Goal: Task Accomplishment & Management: Use online tool/utility

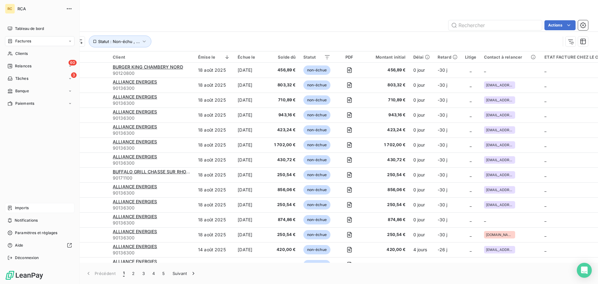
click at [20, 207] on span "Imports" at bounding box center [22, 208] width 14 height 6
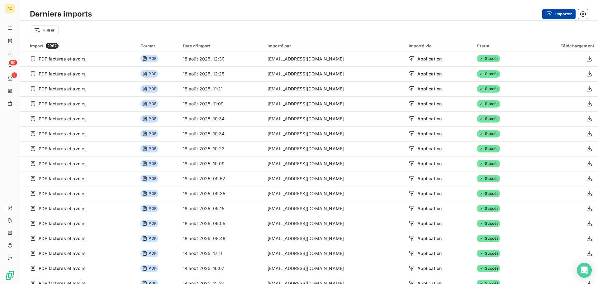
click at [552, 13] on div "button" at bounding box center [550, 14] width 9 height 6
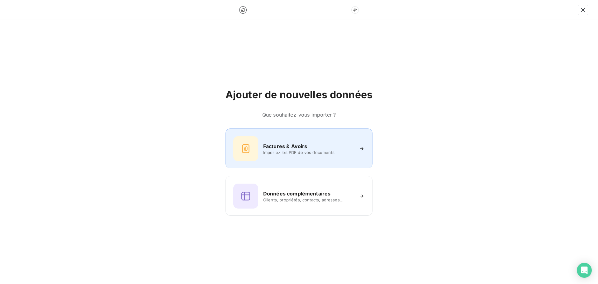
click at [294, 150] on span "Importez les PDF de vos documents" at bounding box center [308, 152] width 90 height 5
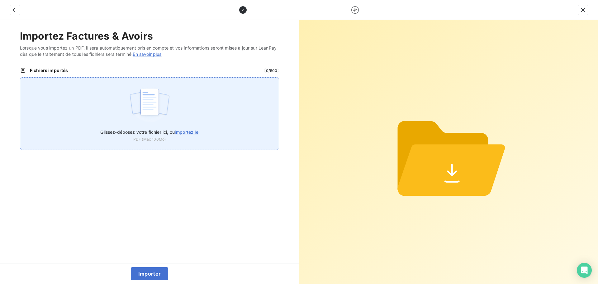
click at [140, 116] on img at bounding box center [149, 105] width 41 height 40
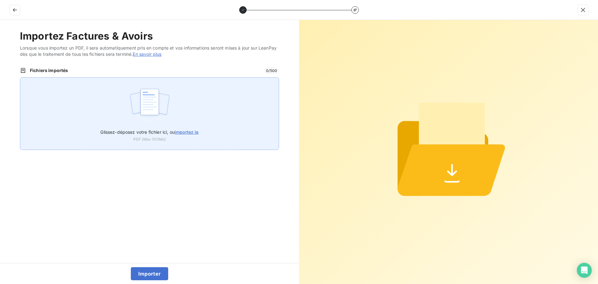
type input "C:\fakepath\AC250209.pdf"
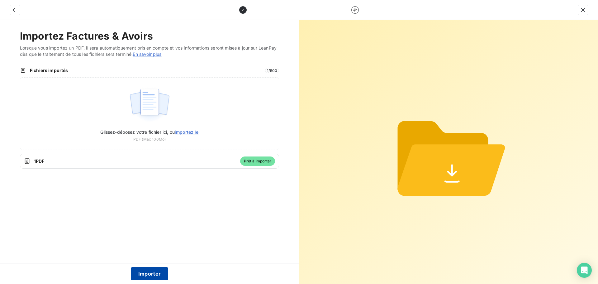
click at [163, 270] on button "Importer" at bounding box center [150, 273] width 38 height 13
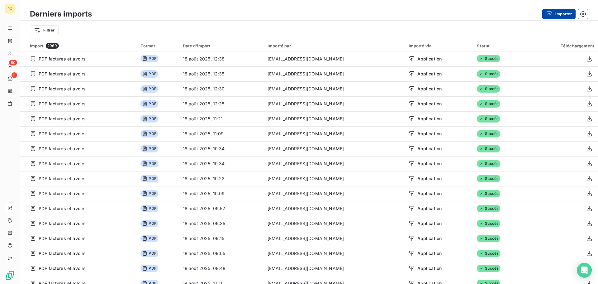
click at [559, 10] on button "Importer" at bounding box center [558, 14] width 33 height 10
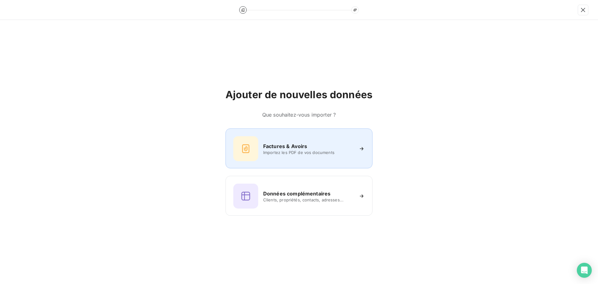
click at [301, 165] on div "Factures & Avoirs Importez les PDF de vos documents" at bounding box center [298, 148] width 147 height 40
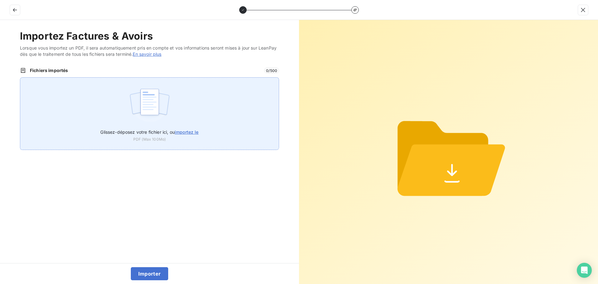
click at [140, 89] on img at bounding box center [149, 105] width 41 height 40
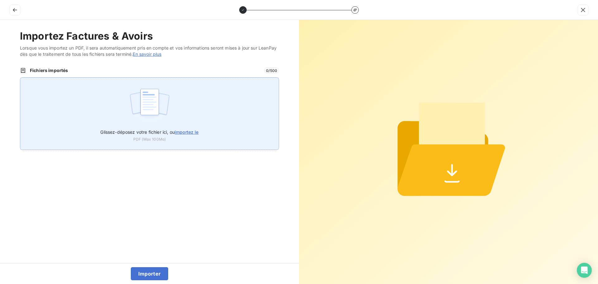
type input "C:\fakepath\AC250210.pdf"
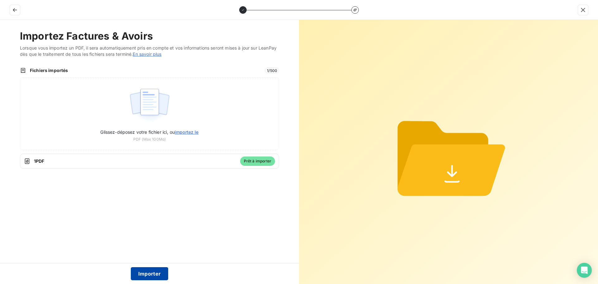
click at [144, 273] on button "Importer" at bounding box center [150, 273] width 38 height 13
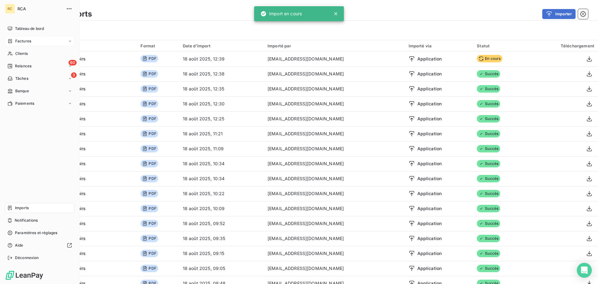
click at [23, 42] on span "Factures" at bounding box center [23, 41] width 16 height 6
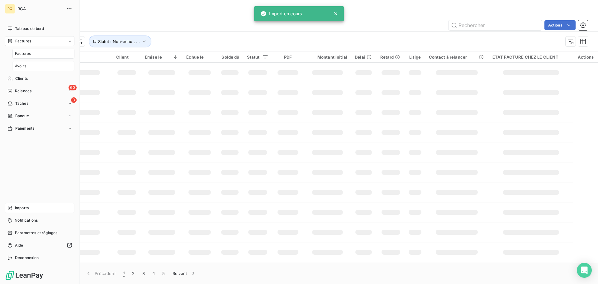
click at [27, 67] on div "Avoirs" at bounding box center [43, 66] width 62 height 10
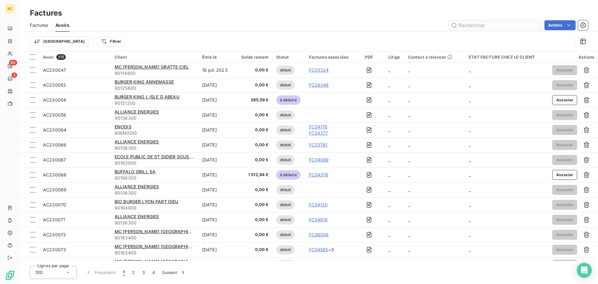
click at [495, 25] on input "text" at bounding box center [494, 25] width 93 height 10
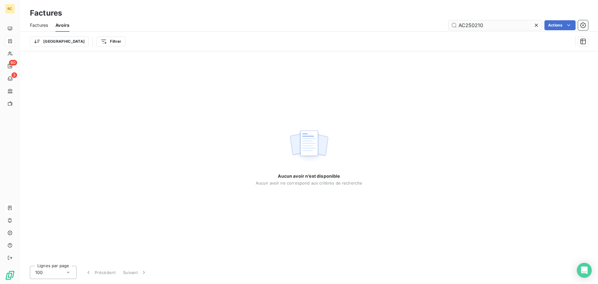
click at [523, 25] on input "AC250210" at bounding box center [494, 25] width 93 height 10
click at [455, 26] on input "AC250210" at bounding box center [494, 25] width 93 height 10
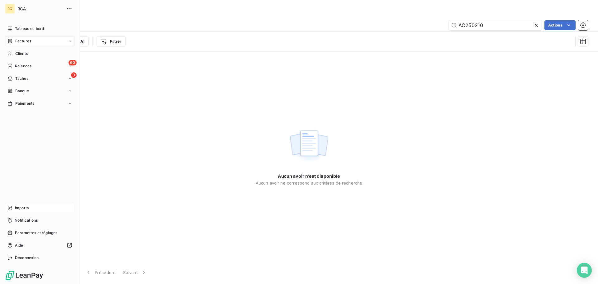
type input "AC250210"
click at [29, 208] on div "Imports" at bounding box center [39, 208] width 69 height 10
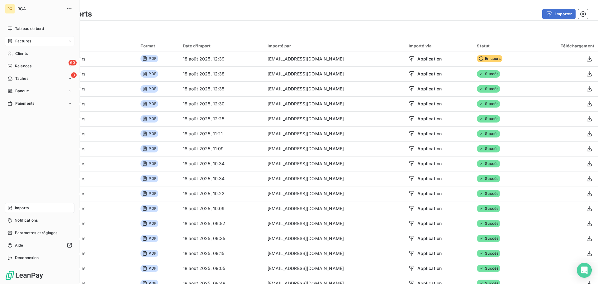
click at [10, 40] on icon at bounding box center [9, 41] width 5 height 5
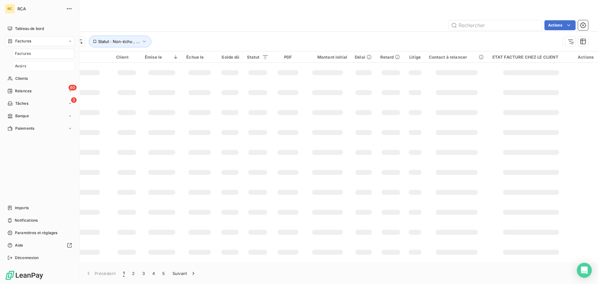
click at [26, 65] on div "Avoirs" at bounding box center [43, 66] width 62 height 10
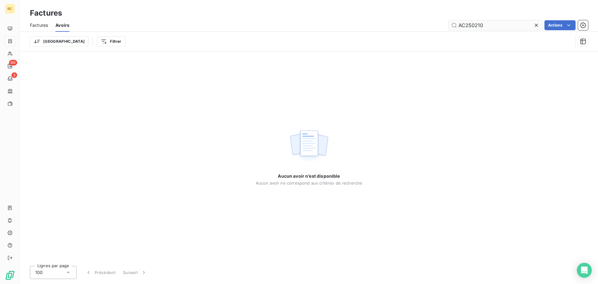
click at [505, 23] on input "AC250210" at bounding box center [494, 25] width 93 height 10
click at [503, 24] on input "AC250210" at bounding box center [494, 25] width 93 height 10
click at [498, 27] on input "AC25021" at bounding box center [494, 25] width 93 height 10
type input "AC250210"
click at [499, 24] on input "AC250210" at bounding box center [494, 25] width 93 height 10
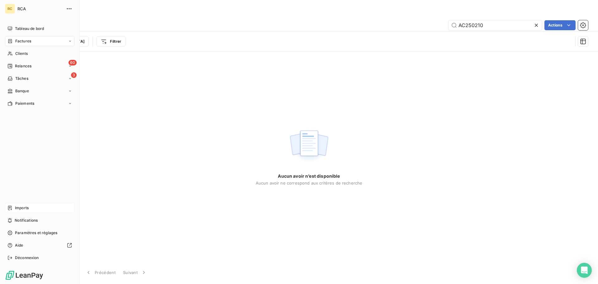
click at [28, 207] on span "Imports" at bounding box center [22, 208] width 14 height 6
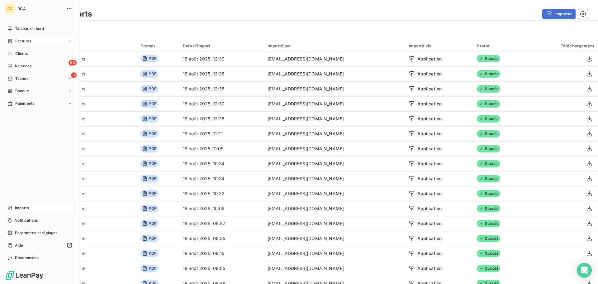
click at [13, 40] on div "Factures" at bounding box center [19, 41] width 24 height 6
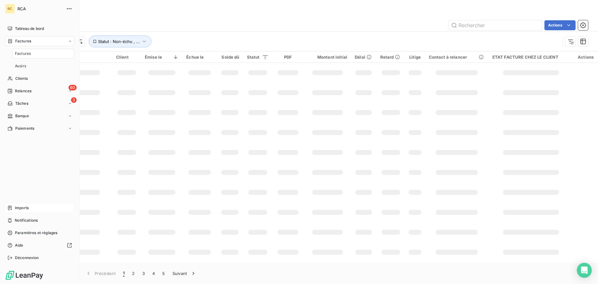
click at [25, 54] on span "Factures" at bounding box center [23, 54] width 16 height 6
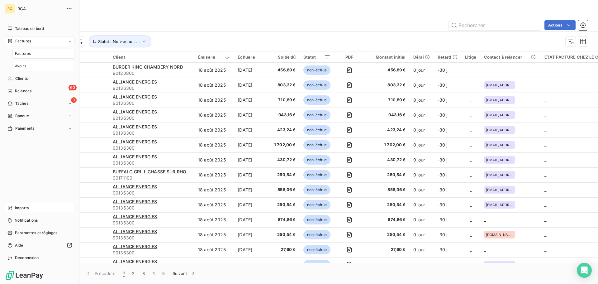
click at [28, 67] on div "Avoirs" at bounding box center [43, 66] width 62 height 10
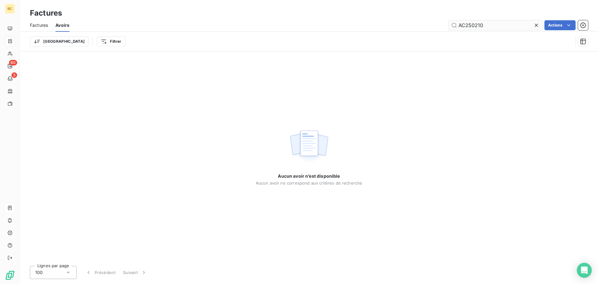
click at [502, 25] on input "AC250210" at bounding box center [494, 25] width 93 height 10
type input "AC250210"
click at [537, 22] on icon at bounding box center [536, 25] width 6 height 6
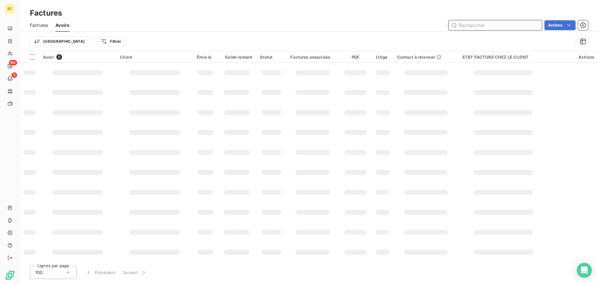
click at [494, 25] on input "text" at bounding box center [494, 25] width 93 height 10
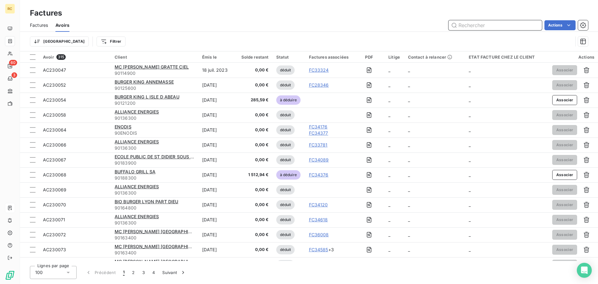
paste input "AC250210"
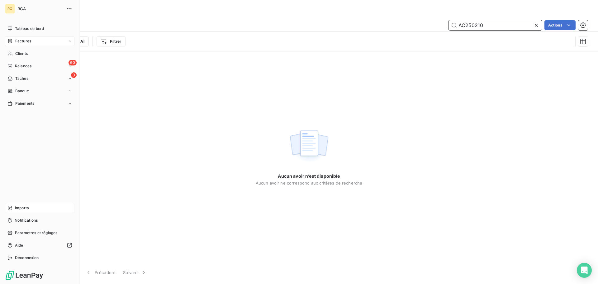
type input "AC250210"
click at [10, 210] on icon at bounding box center [10, 208] width 4 height 4
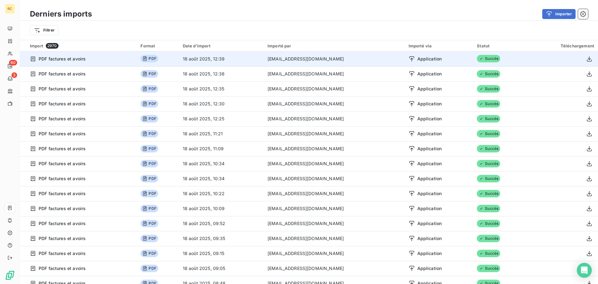
click at [480, 59] on span "Succès" at bounding box center [488, 58] width 23 height 7
click at [586, 58] on icon "button" at bounding box center [589, 59] width 6 height 6
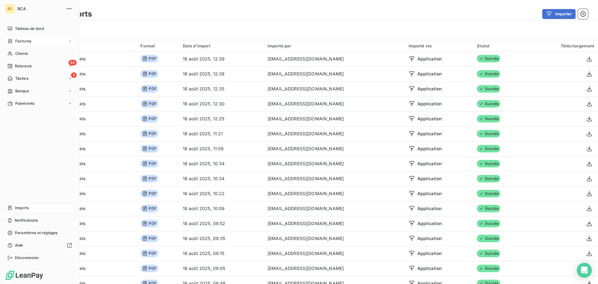
click at [12, 42] on icon at bounding box center [10, 41] width 4 height 4
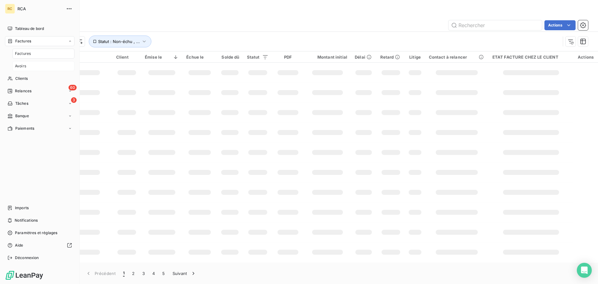
click at [24, 64] on span "Avoirs" at bounding box center [20, 66] width 11 height 6
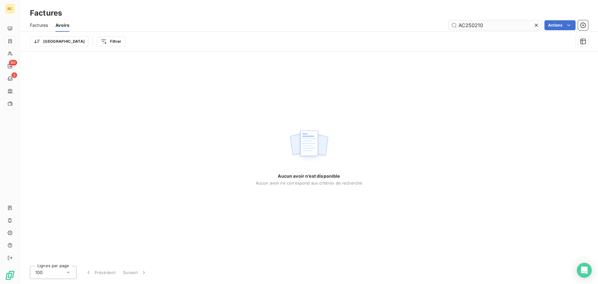
click at [498, 25] on input "AC250210" at bounding box center [494, 25] width 93 height 10
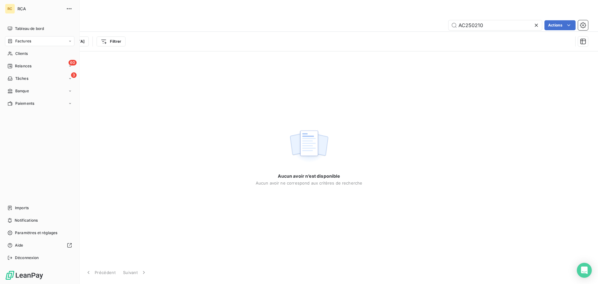
click at [32, 42] on div "Factures" at bounding box center [39, 41] width 69 height 10
click at [23, 41] on span "Factures" at bounding box center [23, 41] width 16 height 6
click at [23, 54] on span "Factures" at bounding box center [23, 54] width 16 height 6
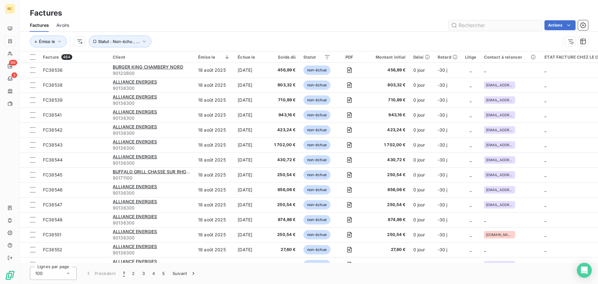
click at [491, 24] on input "text" at bounding box center [494, 25] width 93 height 10
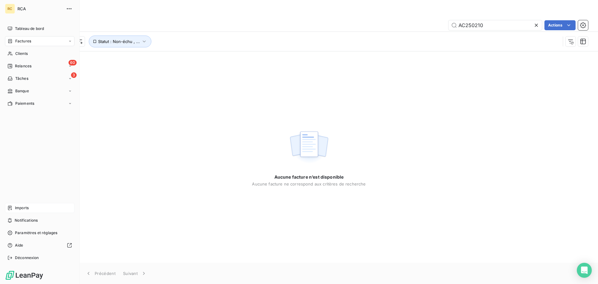
type input "AC250210"
click at [23, 209] on span "Imports" at bounding box center [22, 208] width 14 height 6
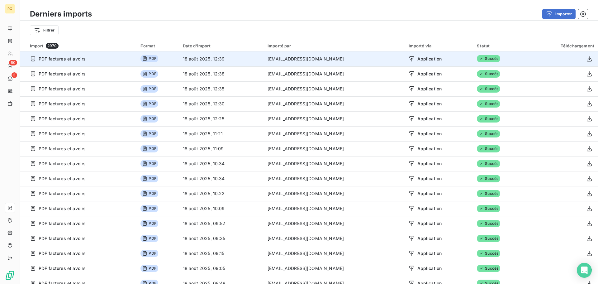
click at [45, 58] on span "PDF factures et avoirs" at bounding box center [62, 59] width 47 height 6
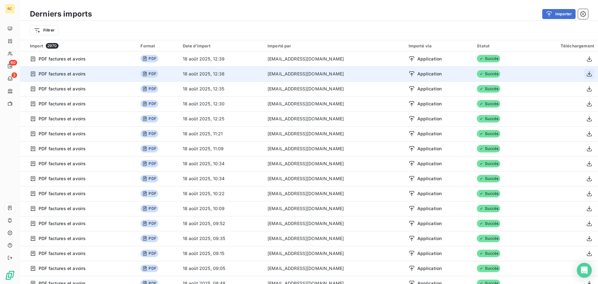
click at [586, 71] on icon "button" at bounding box center [589, 74] width 6 height 6
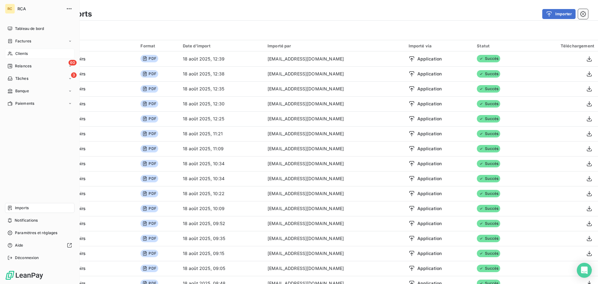
click at [20, 54] on span "Clients" at bounding box center [21, 54] width 12 height 6
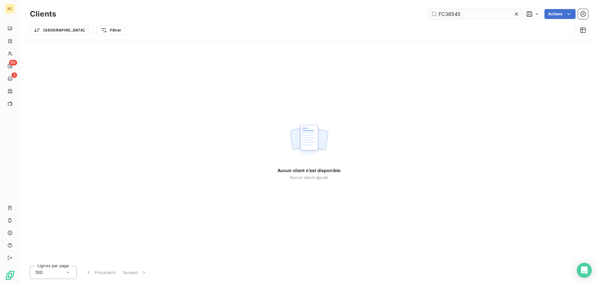
click at [475, 13] on input "FC38545" at bounding box center [474, 14] width 93 height 10
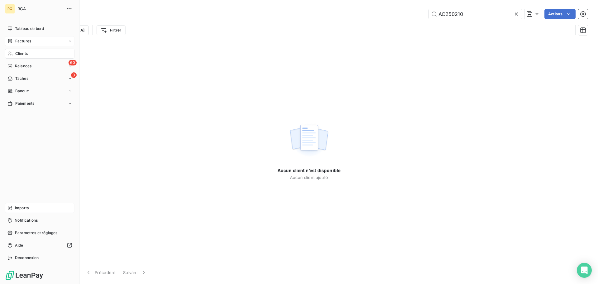
type input "AC250210"
click at [28, 41] on span "Factures" at bounding box center [23, 41] width 16 height 6
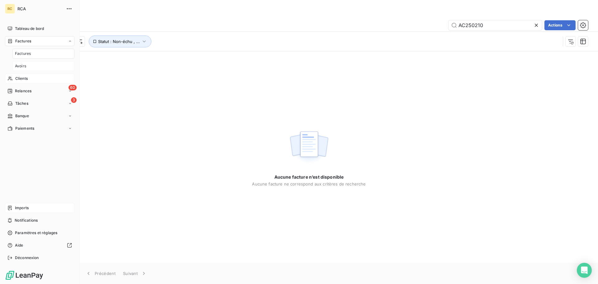
click at [31, 65] on div "Avoirs" at bounding box center [43, 66] width 62 height 10
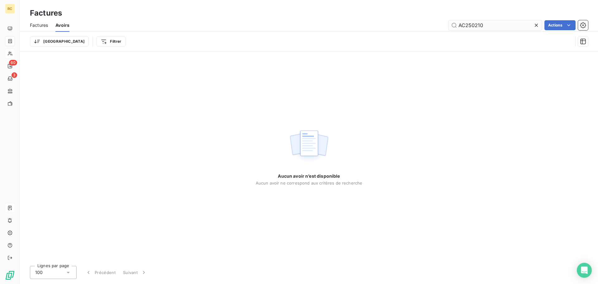
click at [502, 26] on input "AC250210" at bounding box center [494, 25] width 93 height 10
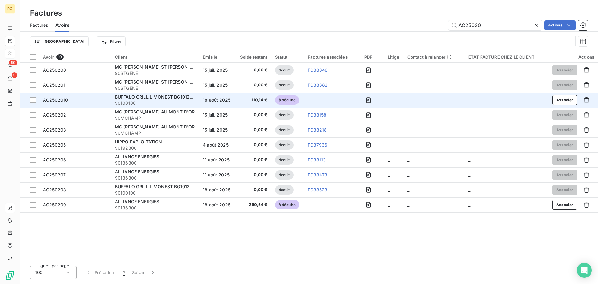
type input "AC25020"
click at [78, 99] on div "AC2502010" at bounding box center [75, 100] width 64 height 6
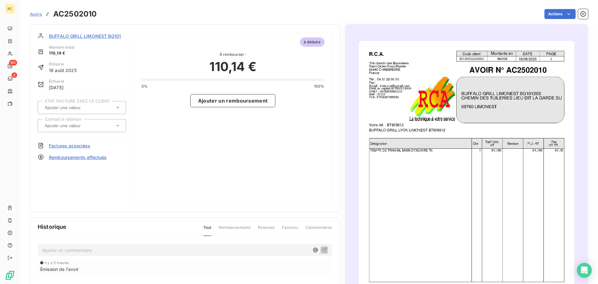
click at [72, 146] on span "Factures associées" at bounding box center [69, 145] width 41 height 7
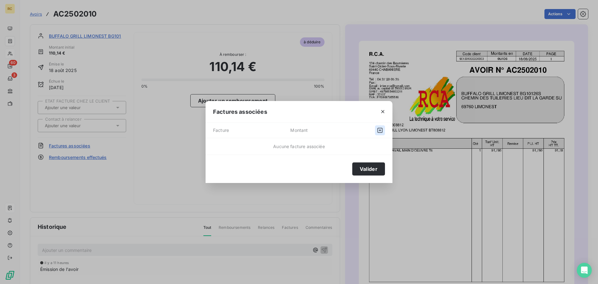
click at [377, 132] on icon "button" at bounding box center [380, 130] width 6 height 6
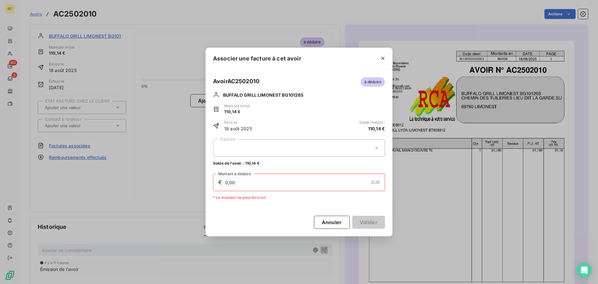
click at [367, 149] on div at bounding box center [299, 147] width 172 height 17
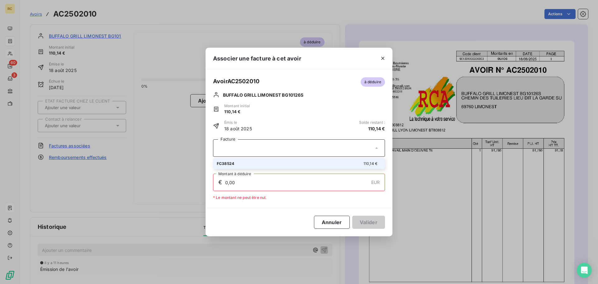
click at [262, 165] on div "FC38524 110,14 €" at bounding box center [299, 163] width 164 height 6
type input "110,14"
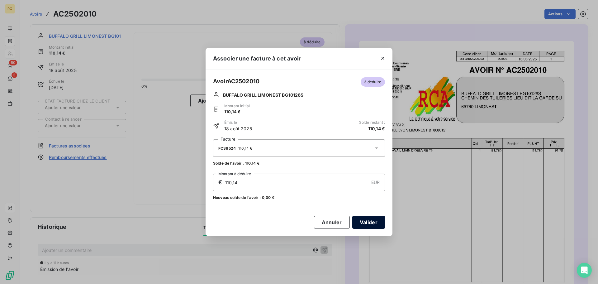
click at [373, 220] on button "Valider" at bounding box center [368, 221] width 33 height 13
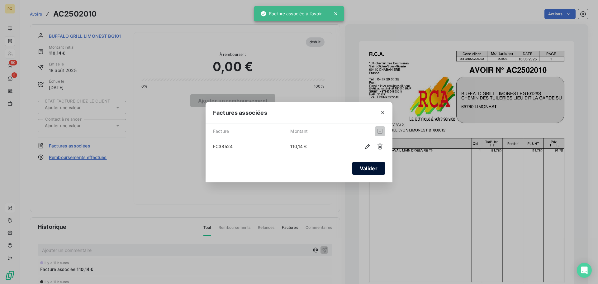
click at [372, 170] on button "Valider" at bounding box center [368, 168] width 33 height 13
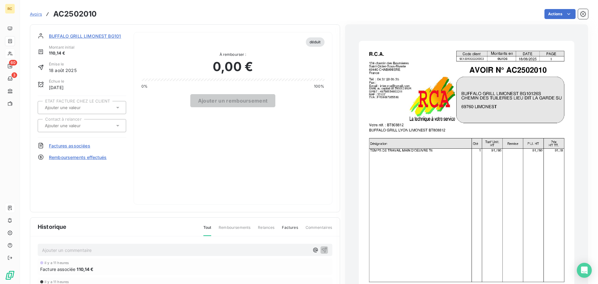
click at [76, 156] on span "Remboursements effectués" at bounding box center [78, 157] width 58 height 7
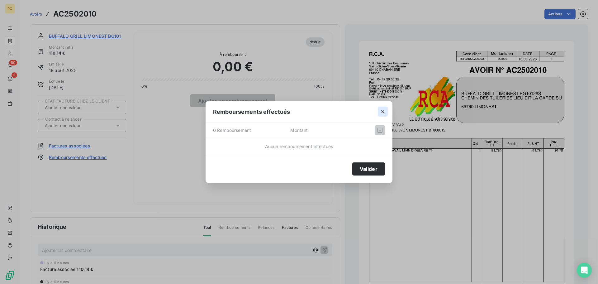
click at [381, 113] on icon "button" at bounding box center [383, 111] width 6 height 6
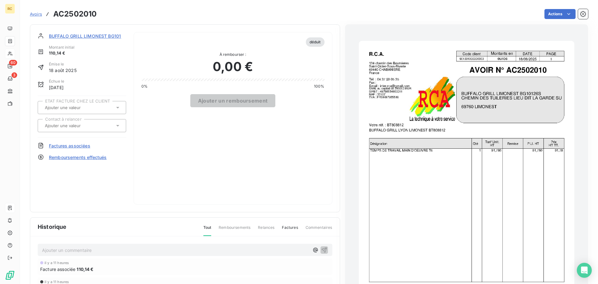
click at [70, 146] on span "Factures associées" at bounding box center [69, 145] width 41 height 7
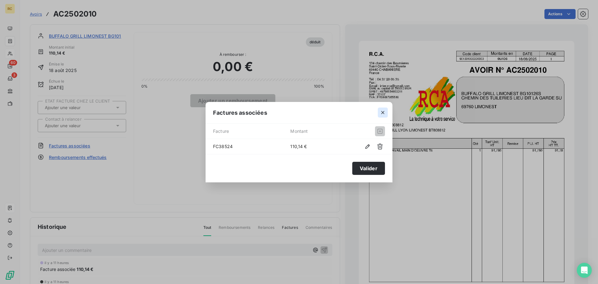
click at [381, 113] on icon "button" at bounding box center [383, 112] width 6 height 6
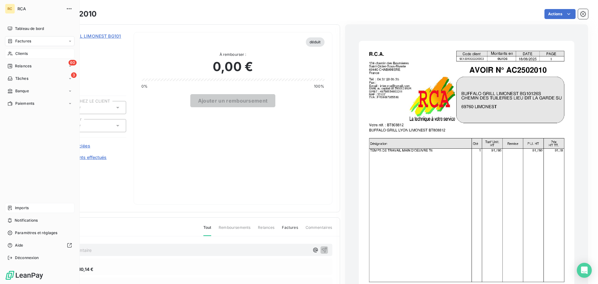
click at [22, 208] on span "Imports" at bounding box center [22, 208] width 14 height 6
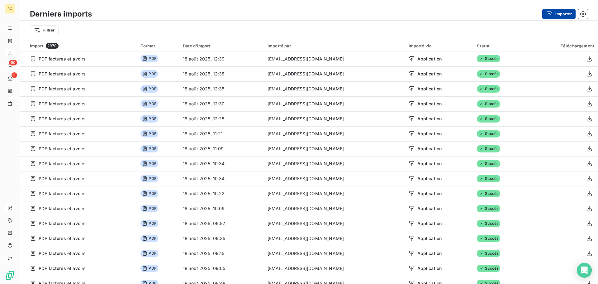
click at [569, 13] on button "Importer" at bounding box center [558, 14] width 33 height 10
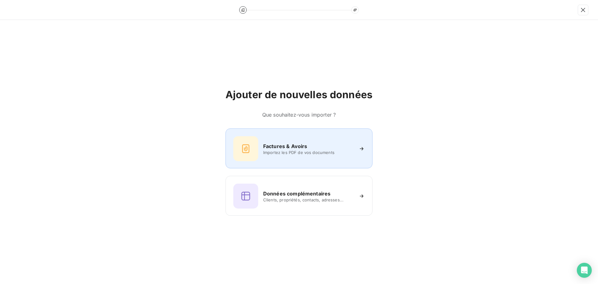
click at [273, 148] on h6 "Factures & Avoirs" at bounding box center [285, 145] width 44 height 7
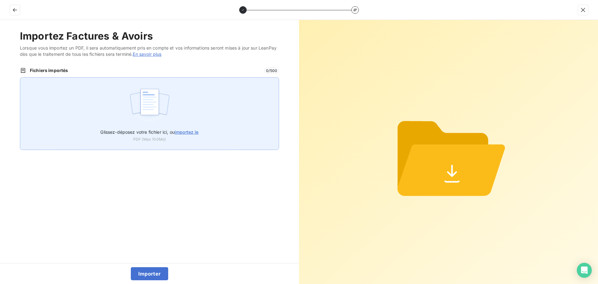
click at [144, 109] on img at bounding box center [149, 105] width 41 height 40
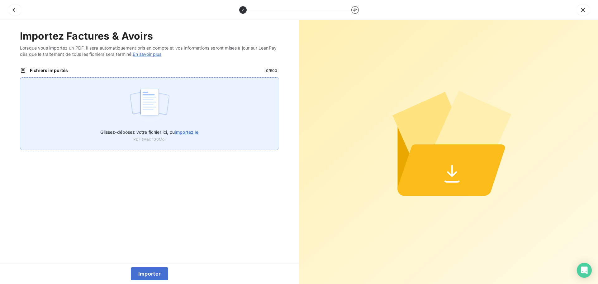
type input "C:\fakepath\FC38553.pdf"
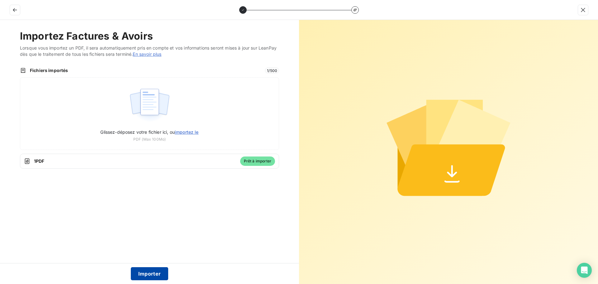
click at [139, 272] on button "Importer" at bounding box center [150, 273] width 38 height 13
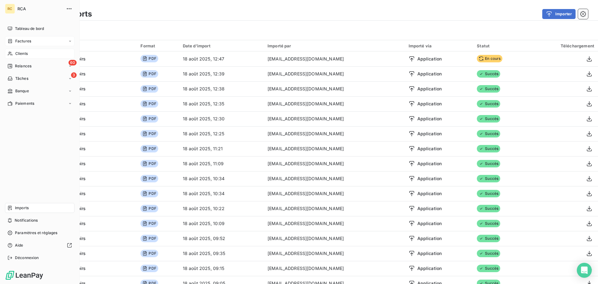
click at [21, 40] on span "Factures" at bounding box center [23, 41] width 16 height 6
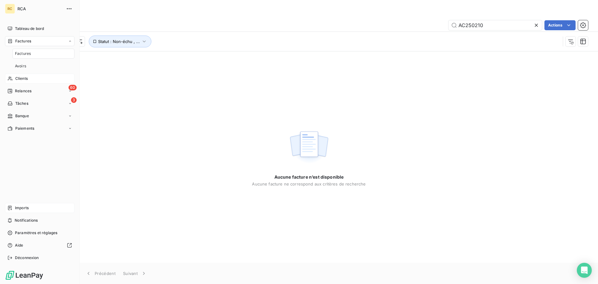
click at [17, 206] on span "Imports" at bounding box center [22, 208] width 14 height 6
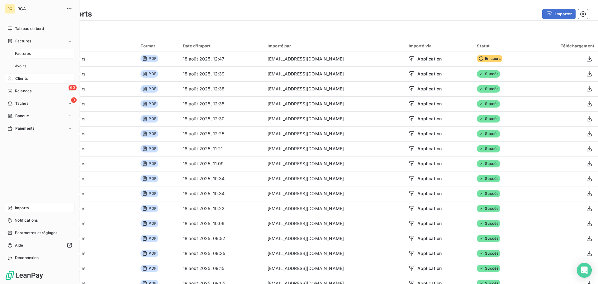
click at [30, 53] on span "Factures" at bounding box center [23, 54] width 16 height 6
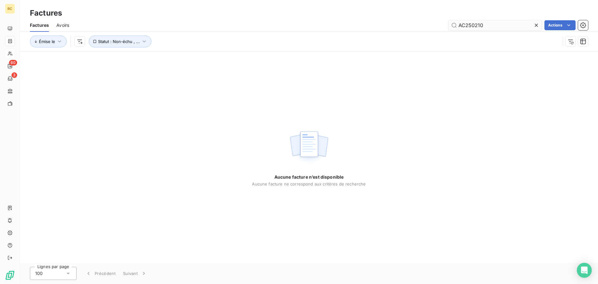
click at [492, 25] on input "AC250210" at bounding box center [494, 25] width 93 height 10
click at [492, 24] on input "AC250210" at bounding box center [494, 25] width 93 height 10
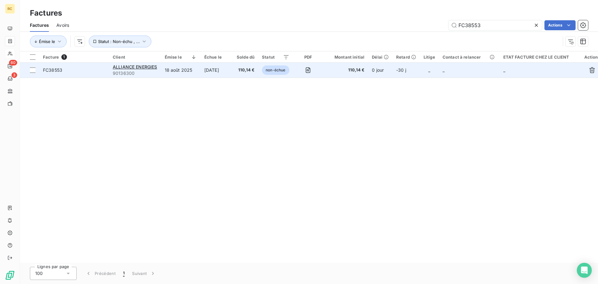
type input "FC38553"
click at [49, 68] on span "FC38553" at bounding box center [52, 69] width 19 height 5
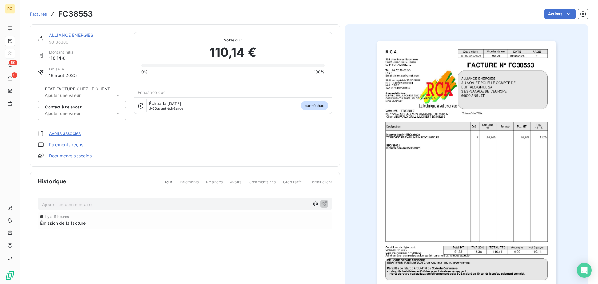
click at [64, 133] on link "Avoirs associés" at bounding box center [65, 133] width 32 height 6
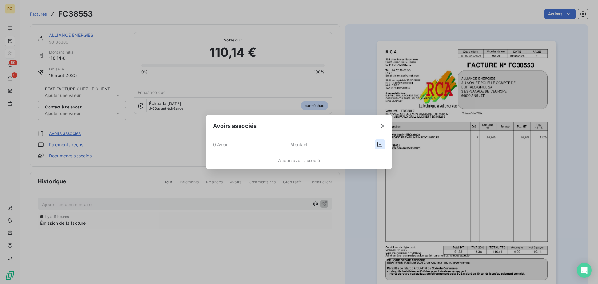
click at [382, 144] on icon "button" at bounding box center [380, 144] width 6 height 6
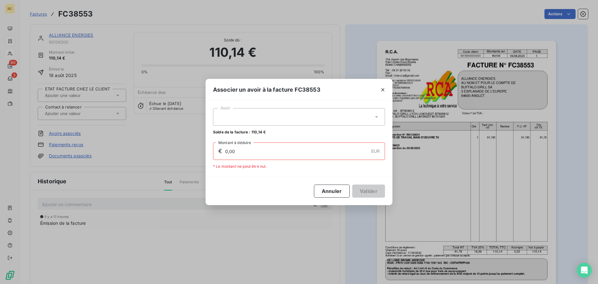
click at [336, 120] on div at bounding box center [299, 116] width 172 height 17
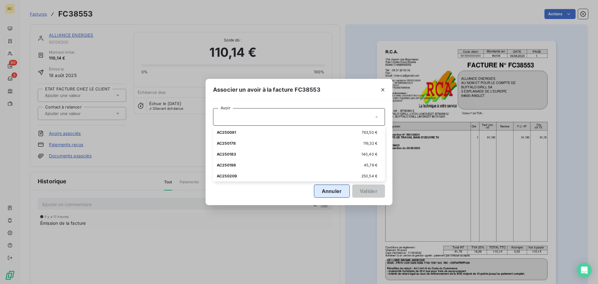
click at [341, 194] on button "Annuler" at bounding box center [332, 190] width 36 height 13
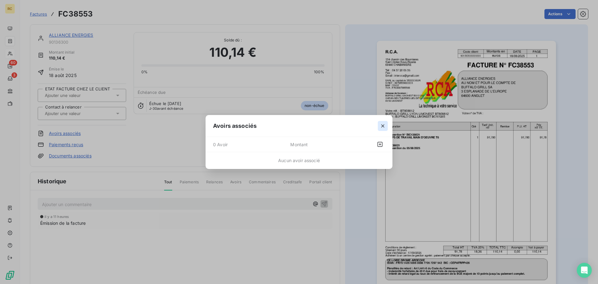
click at [383, 126] on icon "button" at bounding box center [382, 125] width 3 height 3
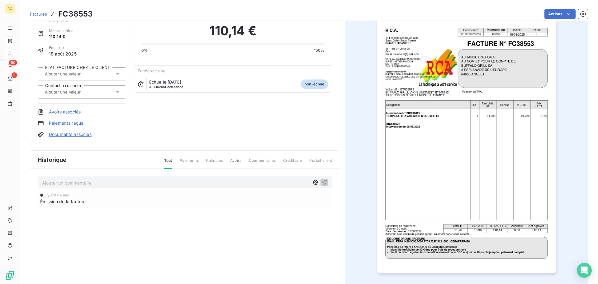
scroll to position [12, 0]
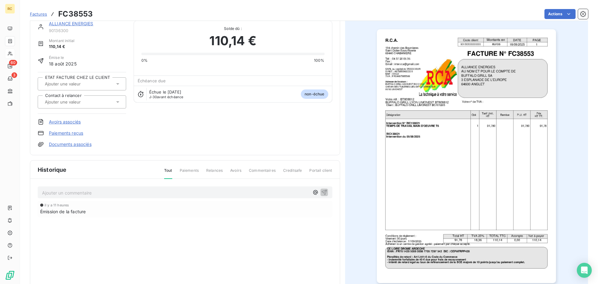
click at [54, 143] on link "Documents associés" at bounding box center [70, 144] width 43 height 6
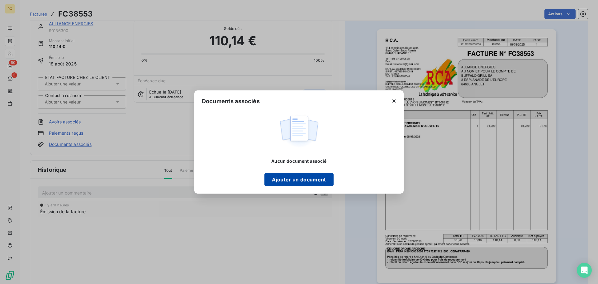
click at [311, 179] on button "Ajouter un document" at bounding box center [298, 179] width 69 height 13
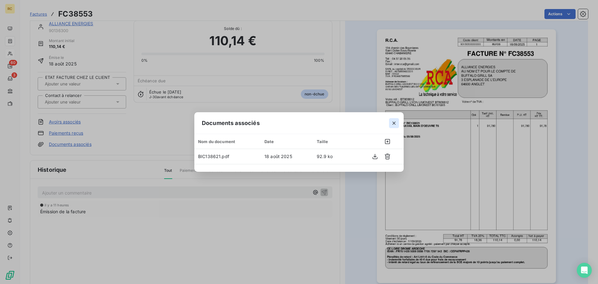
click at [393, 124] on icon "button" at bounding box center [393, 122] width 3 height 3
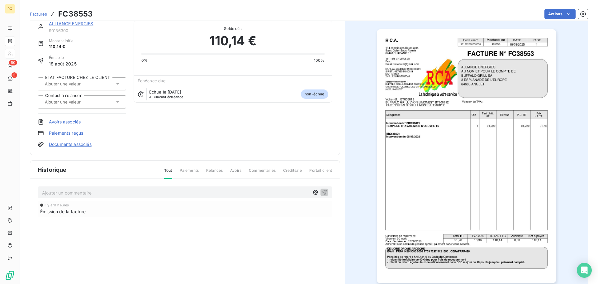
click at [75, 123] on link "Avoirs associés" at bounding box center [65, 122] width 32 height 6
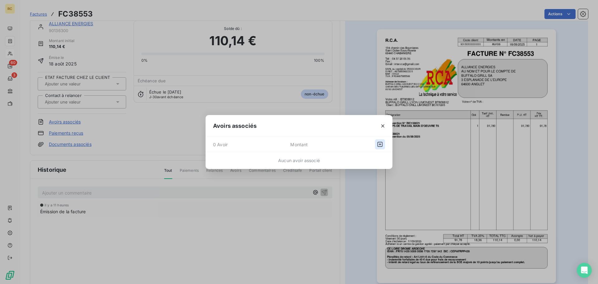
click at [384, 146] on button "button" at bounding box center [380, 144] width 10 height 10
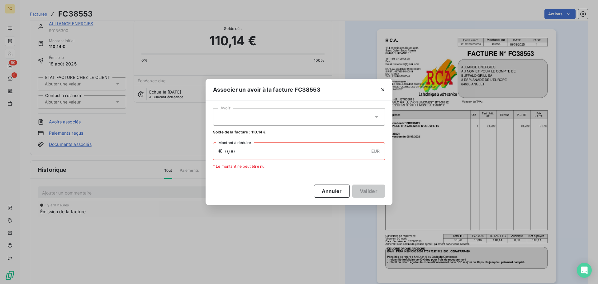
click at [271, 118] on div at bounding box center [299, 116] width 172 height 17
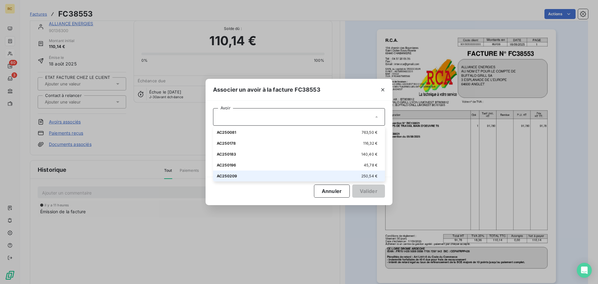
click at [256, 173] on div "AC250209 250,54 €" at bounding box center [299, 176] width 164 height 6
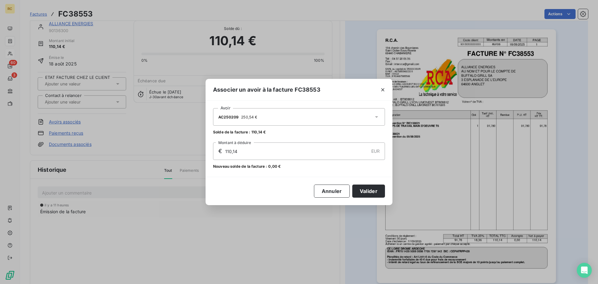
click at [329, 116] on div "AC250209 250,54 €" at bounding box center [299, 116] width 172 height 17
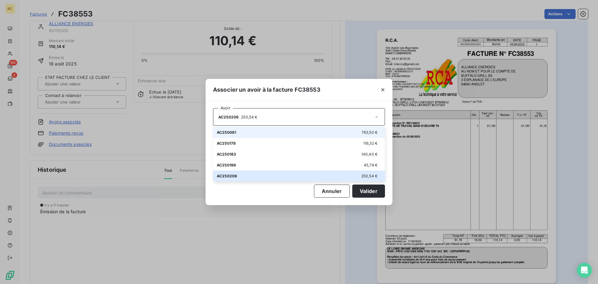
click at [281, 133] on div "AC250081 763,50 €" at bounding box center [299, 132] width 164 height 6
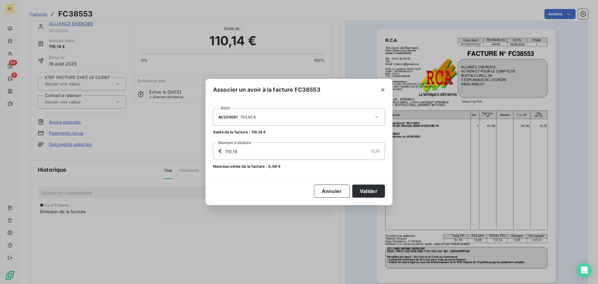
click at [291, 121] on div "AC250081 763,50 €" at bounding box center [299, 116] width 172 height 17
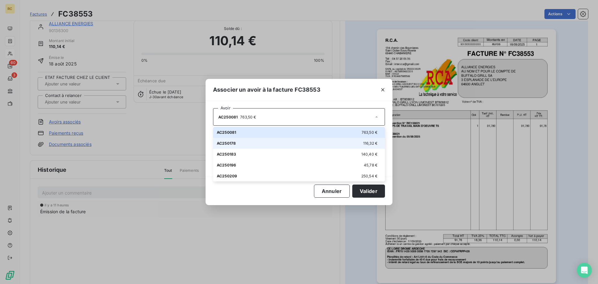
click at [286, 141] on div "AC250178 116,32 €" at bounding box center [299, 143] width 164 height 6
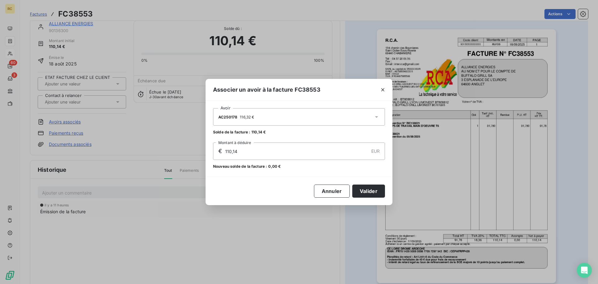
click at [291, 119] on div "AC250178 116,32 €" at bounding box center [299, 116] width 172 height 17
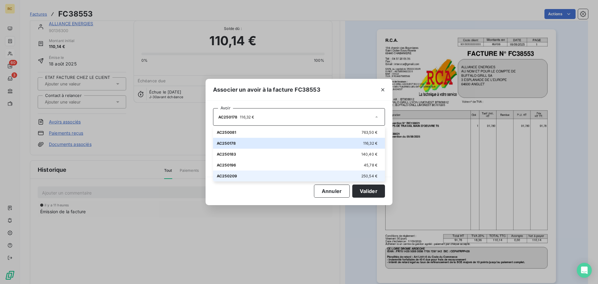
drag, startPoint x: 271, startPoint y: 181, endPoint x: 268, endPoint y: 186, distance: 6.1
click at [270, 182] on div "Avoir AC250178 116,32 € AC250081 763,50 € AC250178 116,32 € AC250183 140,40 € A…" at bounding box center [299, 153] width 187 height 104
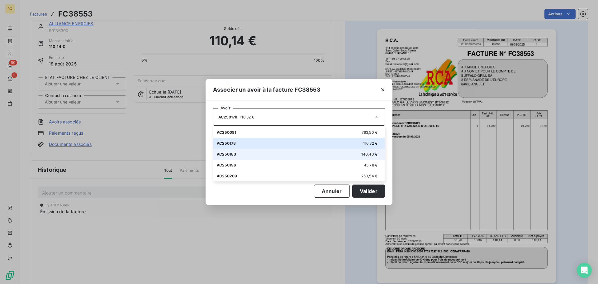
click at [266, 149] on li "AC250183 140,40 €" at bounding box center [299, 154] width 172 height 11
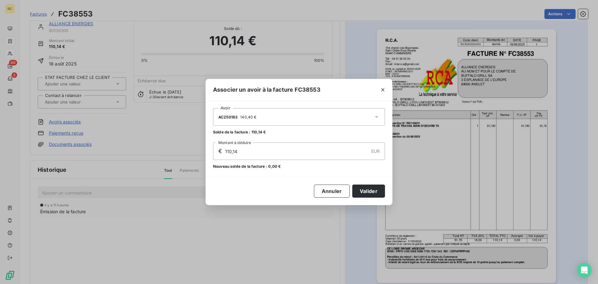
click at [274, 115] on div "AC250183 140,40 €" at bounding box center [299, 116] width 172 height 17
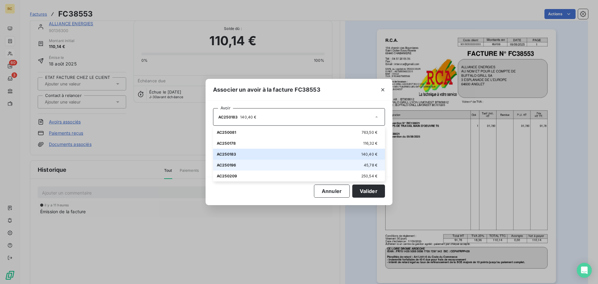
click at [270, 163] on div "AC250196 45,78 €" at bounding box center [299, 165] width 164 height 6
type input "45,78"
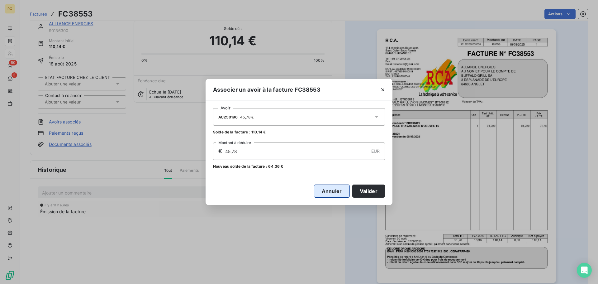
click at [331, 191] on button "Annuler" at bounding box center [332, 190] width 36 height 13
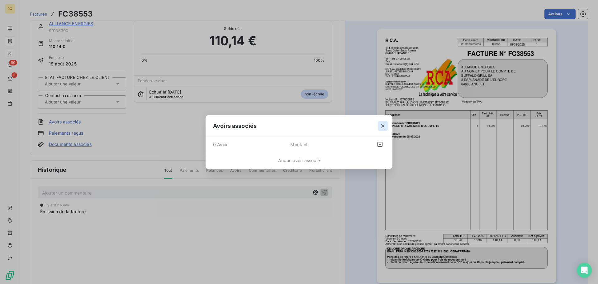
click at [382, 126] on icon "button" at bounding box center [382, 125] width 3 height 3
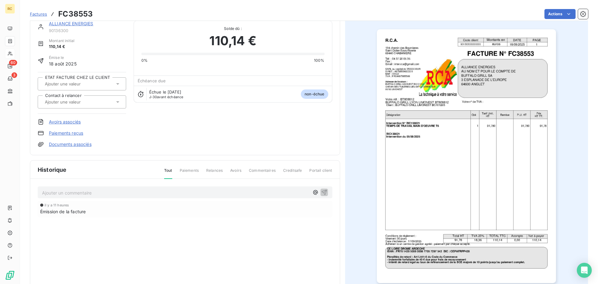
scroll to position [43, 0]
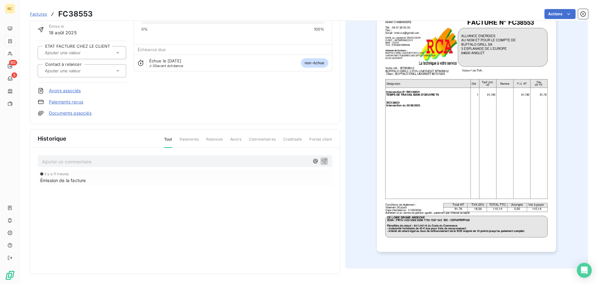
click at [67, 102] on link "Paiements reçus" at bounding box center [66, 102] width 34 height 6
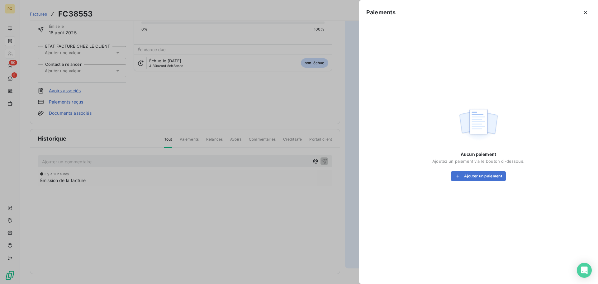
click at [587, 12] on icon "button" at bounding box center [585, 12] width 6 height 6
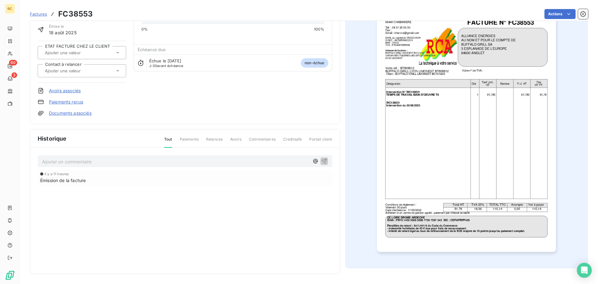
drag, startPoint x: 282, startPoint y: 78, endPoint x: 279, endPoint y: 83, distance: 6.5
click at [282, 78] on div "ALLIANCE ENERGIES 90136300 Montant initial 110,14 € Émise le 18 août 2025 ETAT …" at bounding box center [185, 52] width 295 height 127
click at [95, 70] on input "text" at bounding box center [75, 71] width 63 height 6
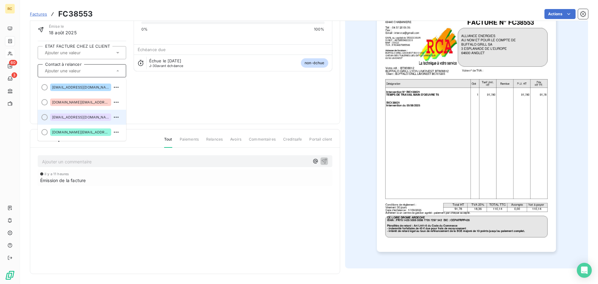
click at [84, 116] on span "[EMAIL_ADDRESS][DOMAIN_NAME]" at bounding box center [80, 117] width 57 height 4
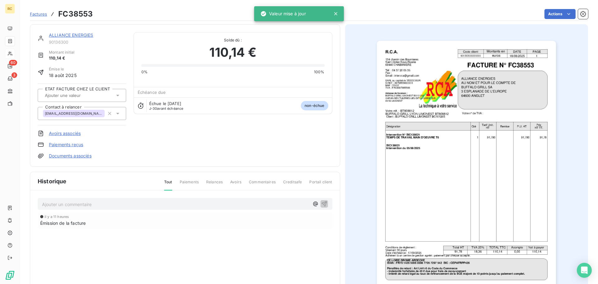
scroll to position [0, 0]
click at [121, 93] on div at bounding box center [82, 95] width 88 height 13
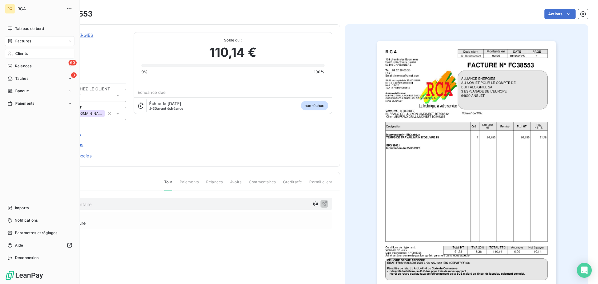
click at [10, 57] on div "Clients" at bounding box center [39, 54] width 69 height 10
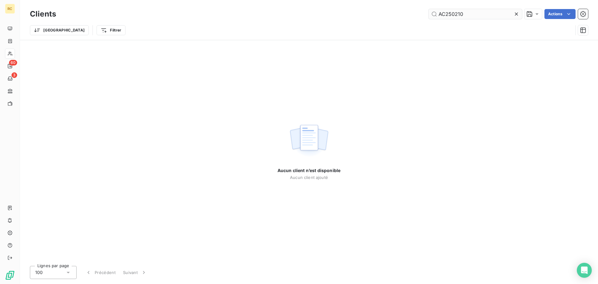
click at [489, 15] on input "AC250210" at bounding box center [474, 14] width 93 height 10
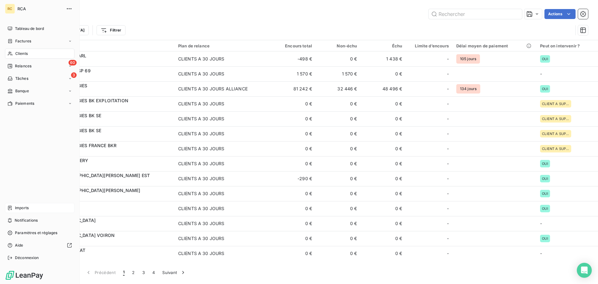
click at [13, 211] on div "Imports" at bounding box center [39, 208] width 69 height 10
